Goal: Navigation & Orientation: Find specific page/section

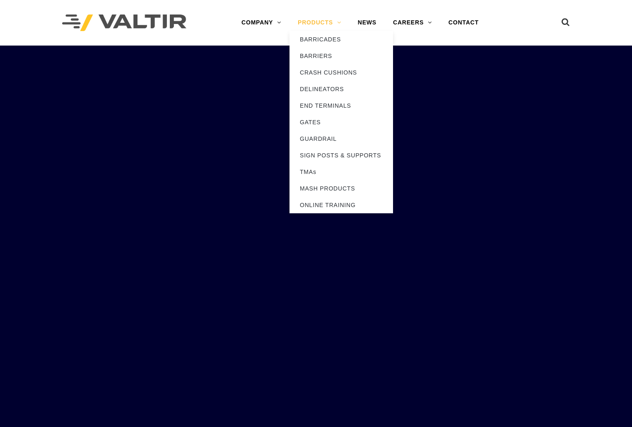
click at [323, 19] on link "PRODUCTS" at bounding box center [320, 22] width 60 height 17
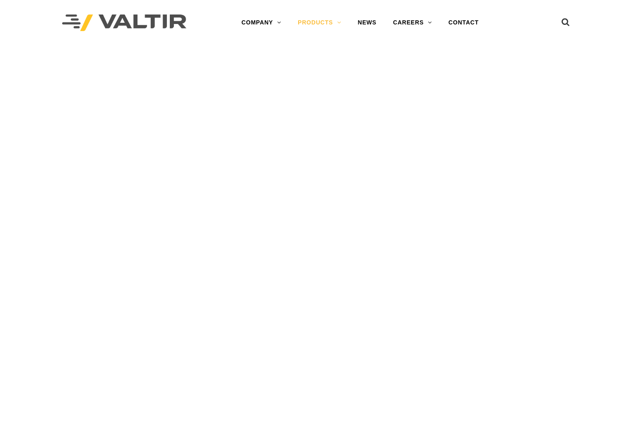
click at [315, 17] on link "PRODUCTS" at bounding box center [320, 22] width 60 height 17
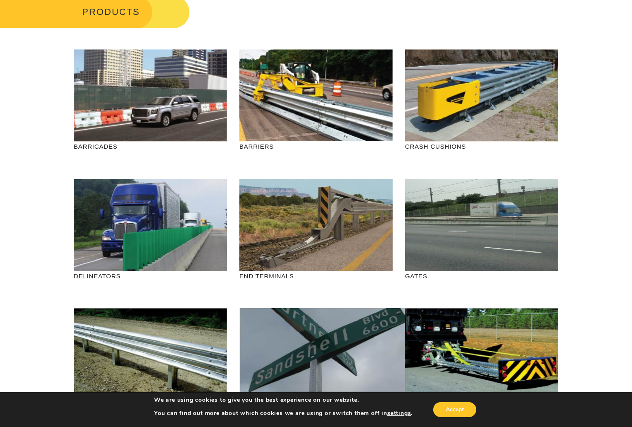
scroll to position [50, 0]
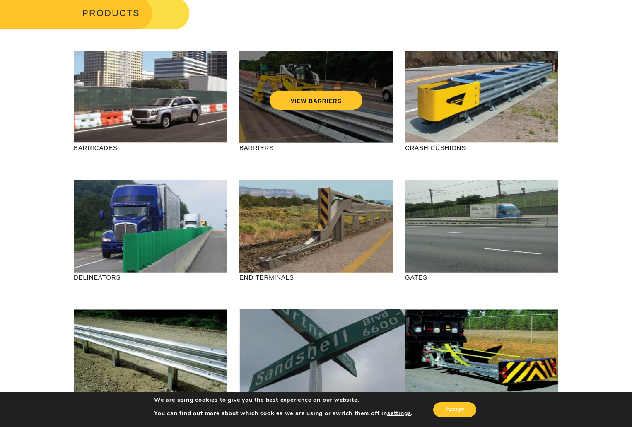
click at [306, 87] on div "VIEW BARRIERS" at bounding box center [316, 82] width 120 height 27
click at [304, 99] on link "VIEW BARRIERS" at bounding box center [316, 100] width 92 height 19
